Goal: Information Seeking & Learning: Learn about a topic

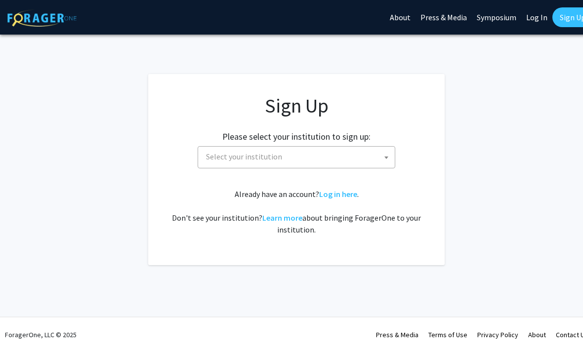
click at [341, 156] on span "Select your institution" at bounding box center [298, 157] width 193 height 20
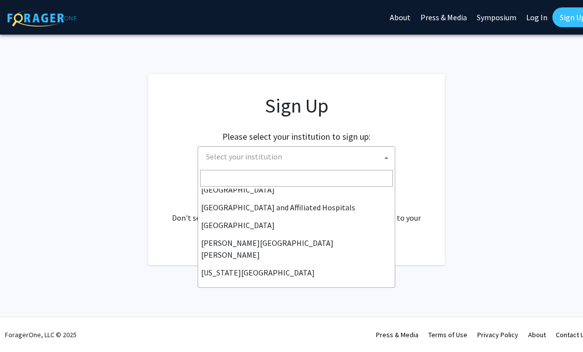
scroll to position [149, 0]
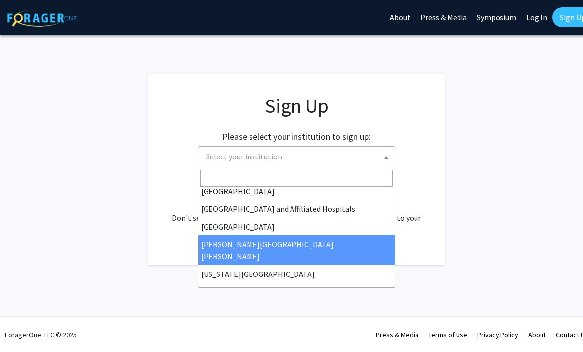
select select "1"
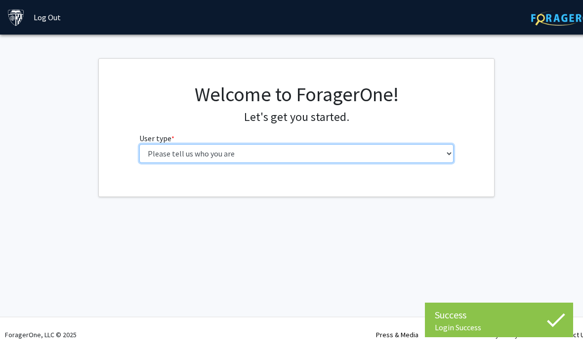
click at [394, 158] on select "Please tell us who you are Undergraduate Student Master's Student Doctoral Cand…" at bounding box center [296, 153] width 315 height 19
select select "2: masters"
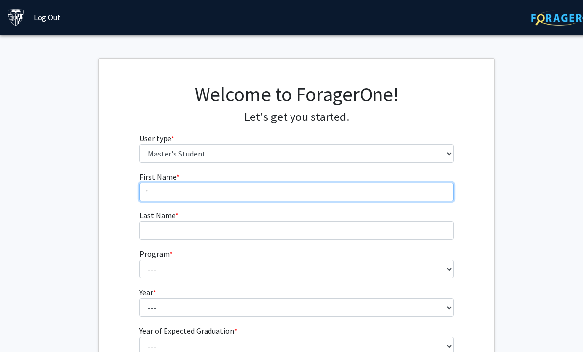
type input "'"
type input "[PERSON_NAME]"
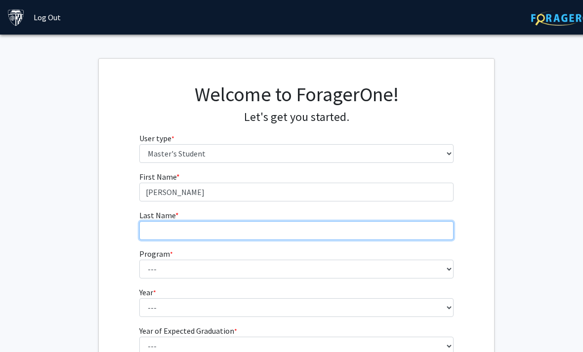
type input "[PERSON_NAME]"
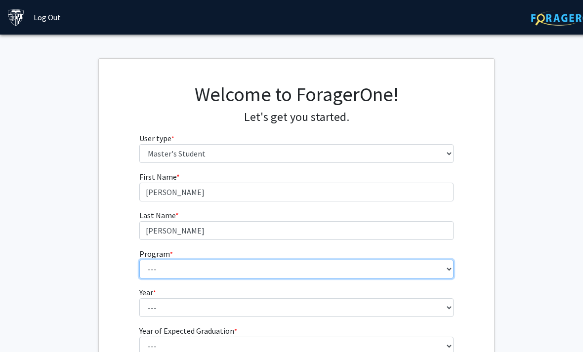
click at [279, 275] on select "--- Anatomy Education Applied and Computational Mathematics Applied Biomedical …" at bounding box center [296, 269] width 315 height 19
select select "83: 69"
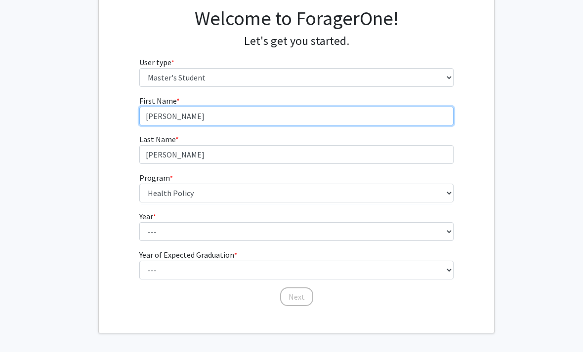
scroll to position [82, 0]
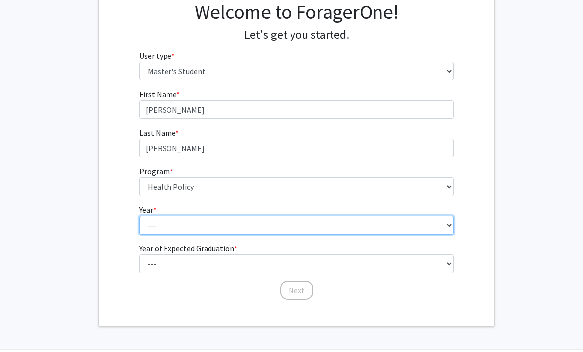
click at [276, 219] on select "--- First Year Second Year" at bounding box center [296, 225] width 315 height 19
select select "1: first_year"
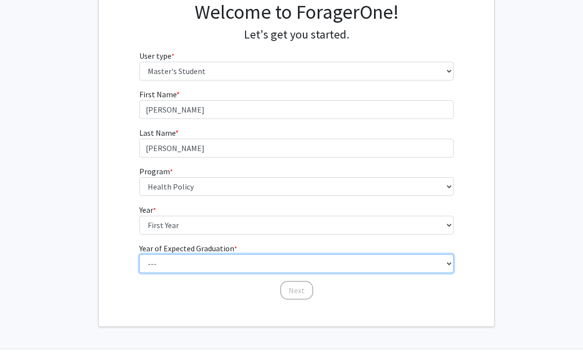
click at [264, 264] on select "--- 2025 2026 2027 2028 2029 2030 2031 2032 2033 2034" at bounding box center [296, 263] width 315 height 19
select select "3: 2027"
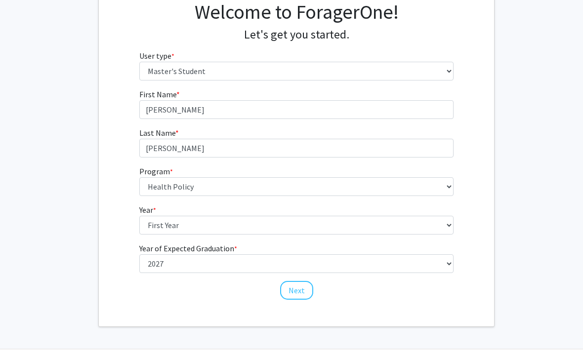
click at [297, 294] on button "Next" at bounding box center [296, 290] width 33 height 19
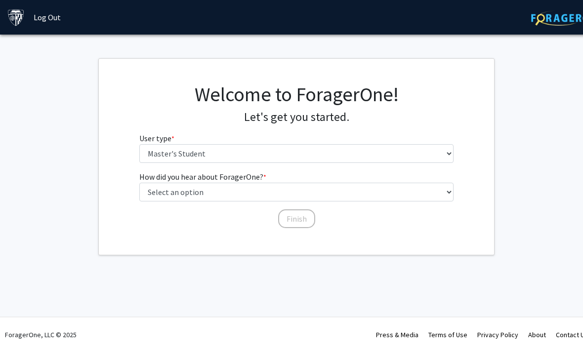
scroll to position [0, 0]
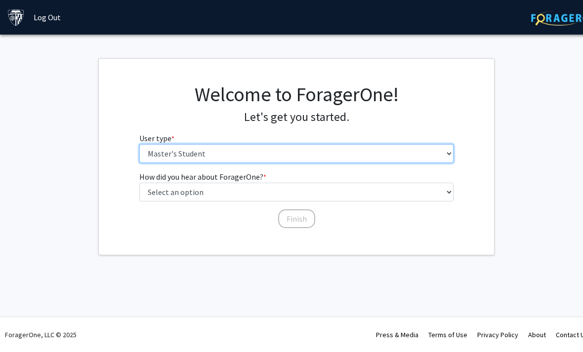
click at [329, 151] on select "Please tell us who you are Undergraduate Student Master's Student Doctoral Cand…" at bounding box center [296, 153] width 315 height 19
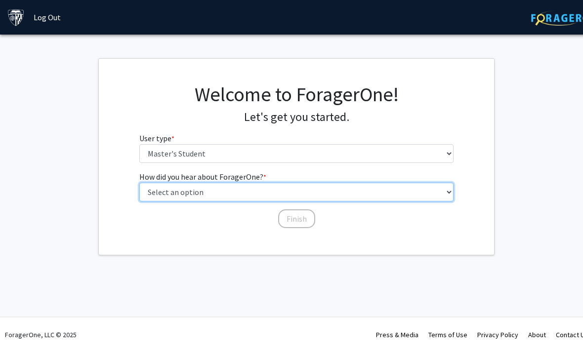
click at [311, 191] on select "Select an option Peer/student recommendation Faculty/staff recommendation Unive…" at bounding box center [296, 192] width 315 height 19
select select "3: university_website"
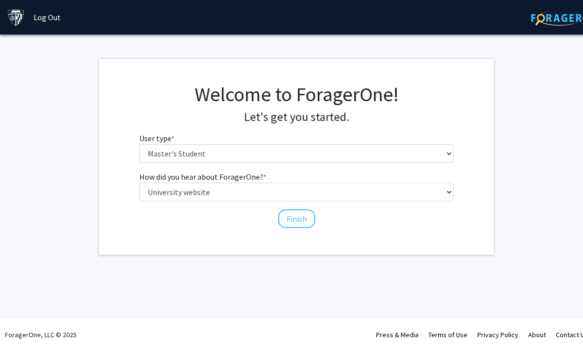
click at [292, 222] on button "Finish" at bounding box center [296, 218] width 37 height 19
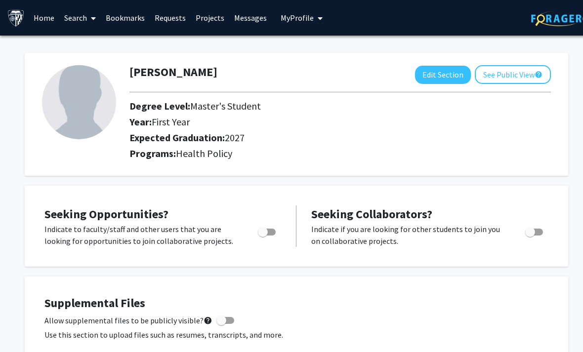
click at [136, 13] on link "Bookmarks" at bounding box center [125, 17] width 49 height 35
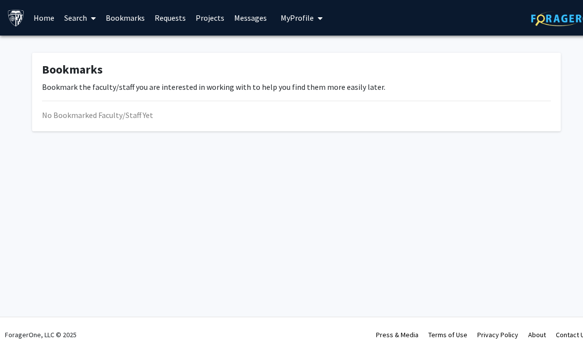
click at [167, 25] on link "Requests" at bounding box center [170, 17] width 41 height 35
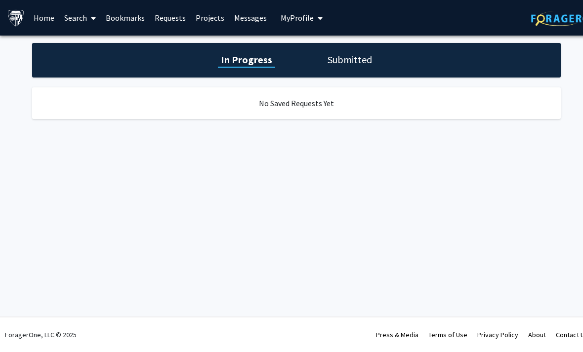
click at [240, 20] on link "Messages" at bounding box center [250, 17] width 42 height 35
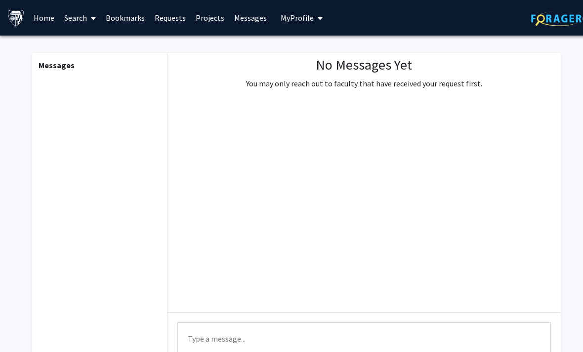
click at [35, 23] on link "Home" at bounding box center [44, 17] width 31 height 35
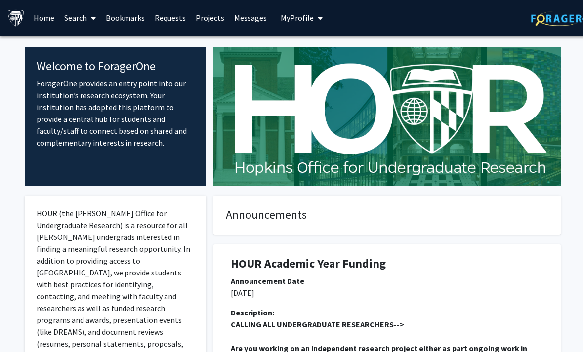
click at [81, 23] on link "Search" at bounding box center [79, 17] width 41 height 35
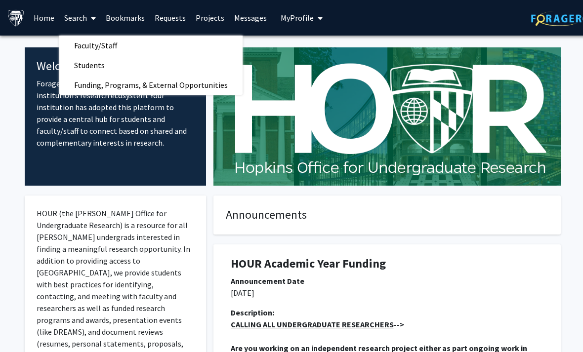
click at [108, 65] on span "Students" at bounding box center [89, 65] width 60 height 20
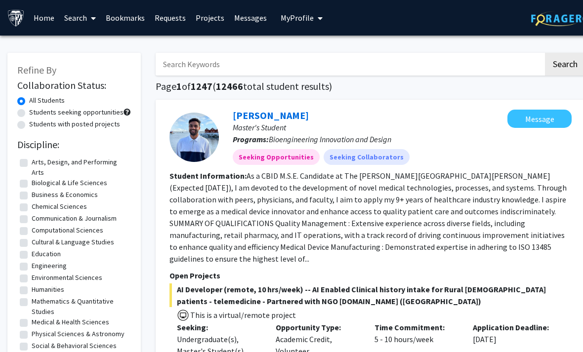
click at [29, 123] on label "Students with posted projects" at bounding box center [74, 124] width 91 height 10
click at [29, 123] on input "Students with posted projects" at bounding box center [32, 122] width 6 height 6
radio input "true"
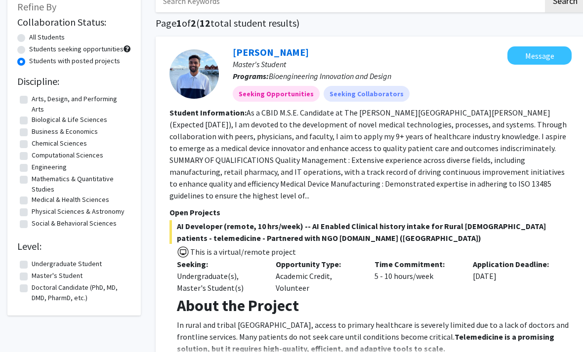
scroll to position [73, 0]
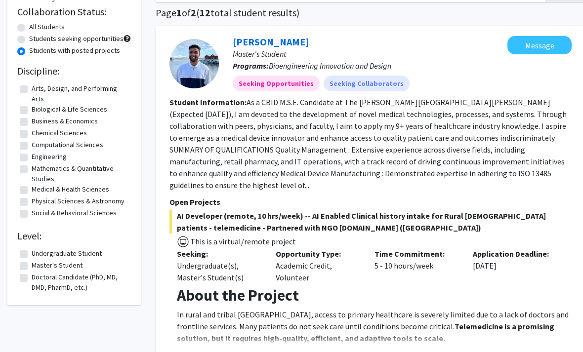
click at [32, 261] on label "Master's Student" at bounding box center [57, 266] width 51 height 10
click at [32, 261] on input "Master's Student" at bounding box center [35, 264] width 6 height 6
checkbox input "true"
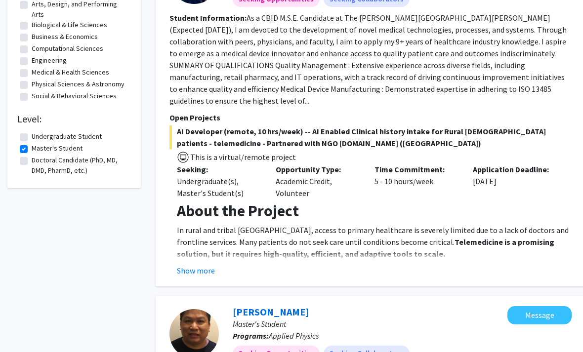
scroll to position [167, 0]
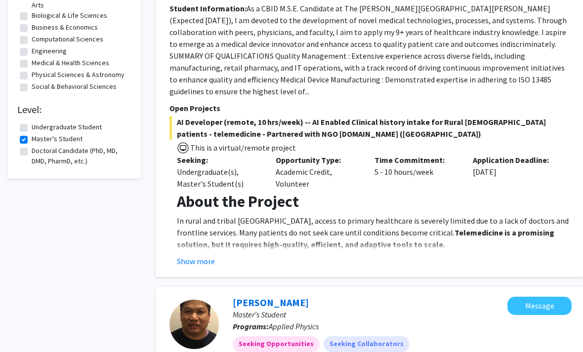
click at [32, 146] on label "Doctoral Candidate (PhD, MD, DMD, PharmD, etc.)" at bounding box center [80, 156] width 97 height 21
click at [32, 146] on input "Doctoral Candidate (PhD, MD, DMD, PharmD, etc.)" at bounding box center [35, 149] width 6 height 6
checkbox input "true"
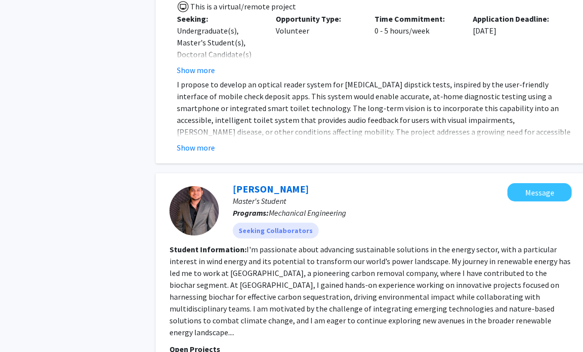
scroll to position [1796, 0]
